Goal: Find specific page/section: Find specific page/section

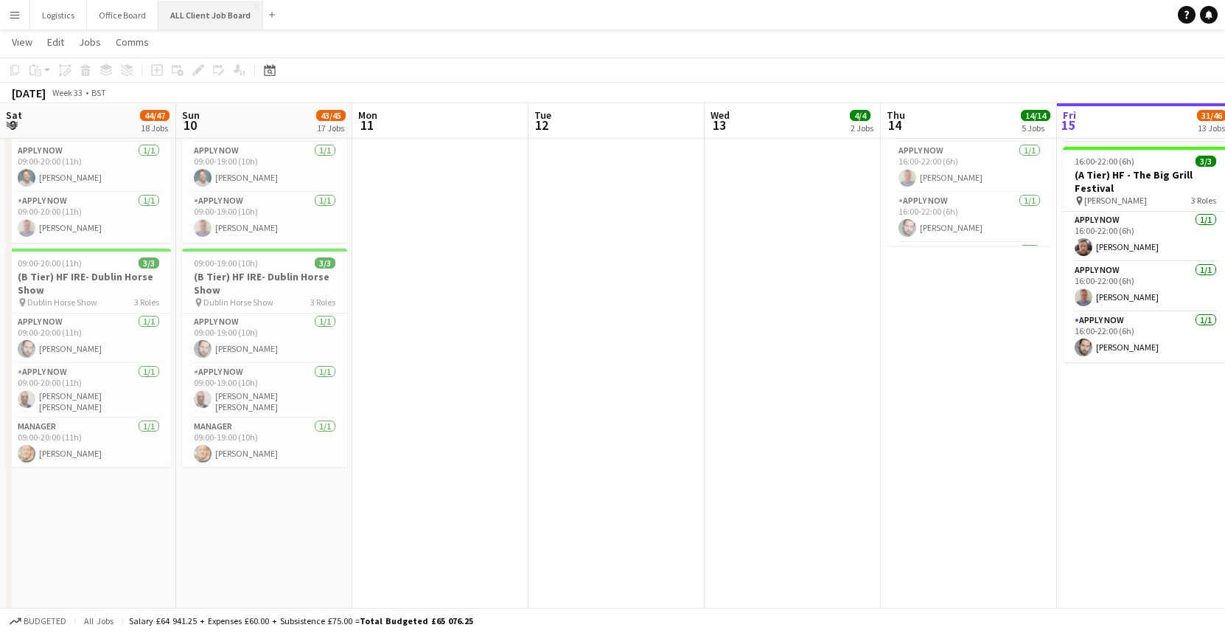
scroll to position [0, 428]
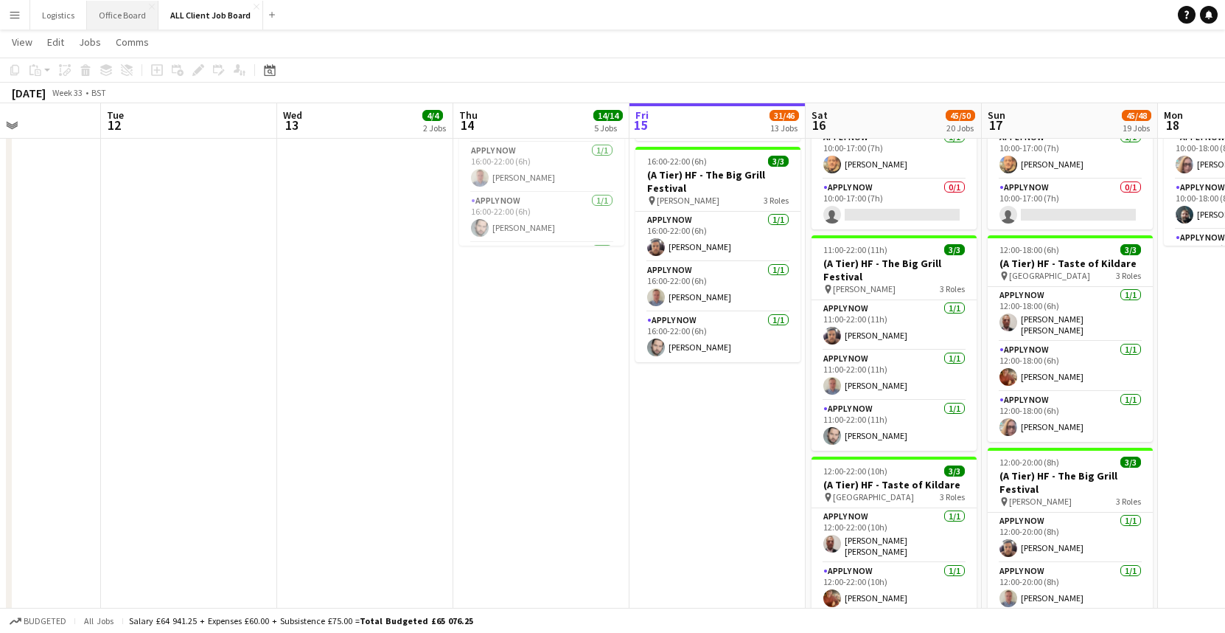
click at [111, 14] on button "Office Board Close" at bounding box center [123, 15] width 72 height 29
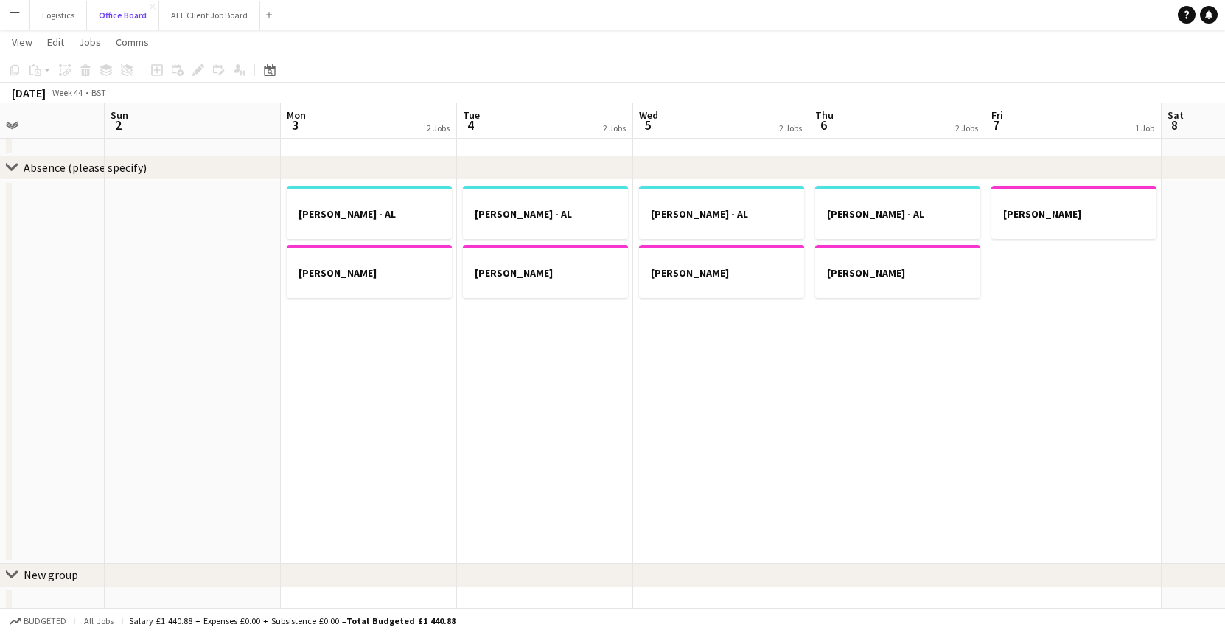
scroll to position [0, 423]
